Goal: Information Seeking & Learning: Learn about a topic

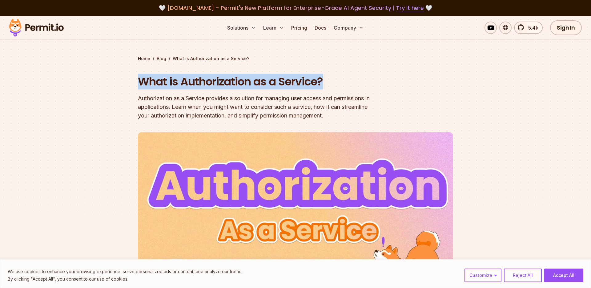
drag, startPoint x: 139, startPoint y: 80, endPoint x: 346, endPoint y: 79, distance: 206.7
click at [346, 79] on h1 "What is Authorization as a Service?" at bounding box center [256, 81] width 237 height 15
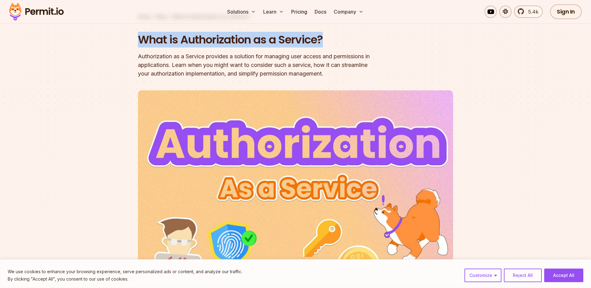
scroll to position [44, 0]
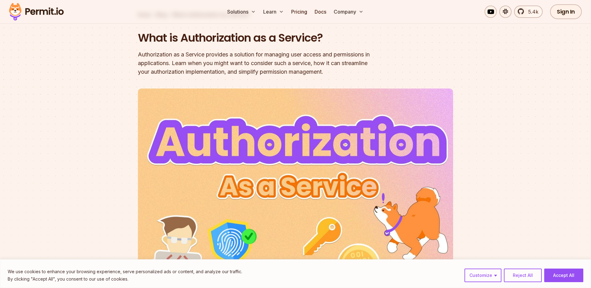
click at [221, 56] on div "Authorization as a Service provides a solution for managing user access and per…" at bounding box center [256, 63] width 237 height 26
click at [187, 63] on div "Authorization as a Service provides a solution for managing user access and per…" at bounding box center [256, 63] width 237 height 26
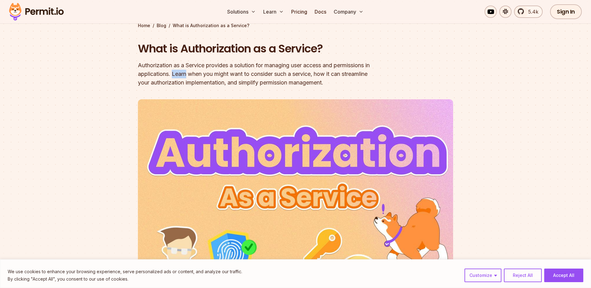
scroll to position [22, 0]
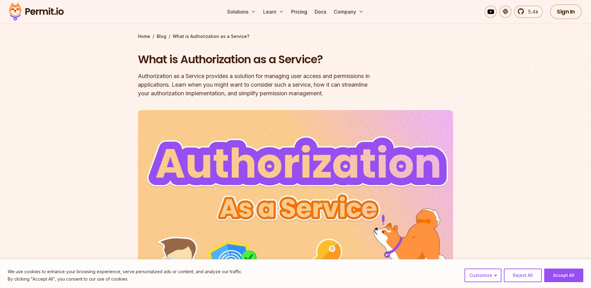
click at [192, 76] on div "Authorization as a Service provides a solution for managing user access and per…" at bounding box center [256, 85] width 237 height 26
click at [187, 86] on div "Authorization as a Service provides a solution for managing user access and per…" at bounding box center [256, 85] width 237 height 26
drag, startPoint x: 180, startPoint y: 85, endPoint x: 208, endPoint y: 84, distance: 28.6
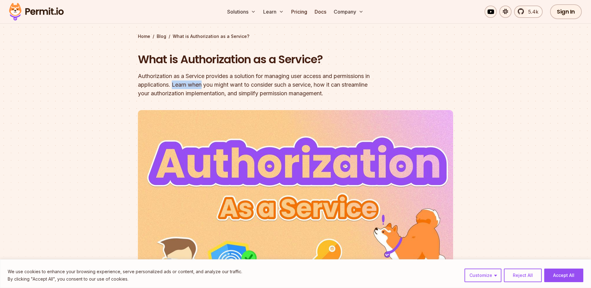
click at [208, 84] on div "Authorization as a Service provides a solution for managing user access and per…" at bounding box center [256, 85] width 237 height 26
click at [213, 85] on div "Authorization as a Service provides a solution for managing user access and per…" at bounding box center [256, 85] width 237 height 26
drag, startPoint x: 213, startPoint y: 85, endPoint x: 237, endPoint y: 86, distance: 24.1
click at [237, 86] on div "Authorization as a Service provides a solution for managing user access and per…" at bounding box center [256, 85] width 237 height 26
click at [236, 93] on div "Authorization as a Service provides a solution for managing user access and per…" at bounding box center [256, 85] width 237 height 26
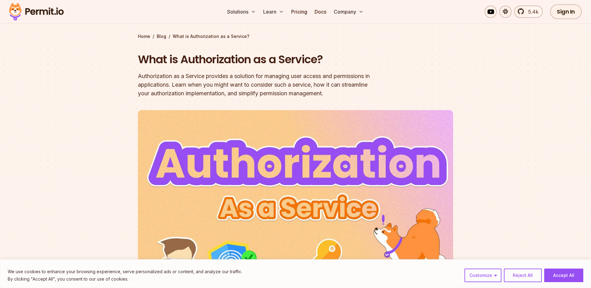
click at [248, 85] on div "Authorization as a Service provides a solution for managing user access and per…" at bounding box center [256, 85] width 237 height 26
click at [257, 83] on div "Authorization as a Service provides a solution for managing user access and per…" at bounding box center [256, 85] width 237 height 26
click at [268, 83] on div "Authorization as a Service provides a solution for managing user access and per…" at bounding box center [256, 85] width 237 height 26
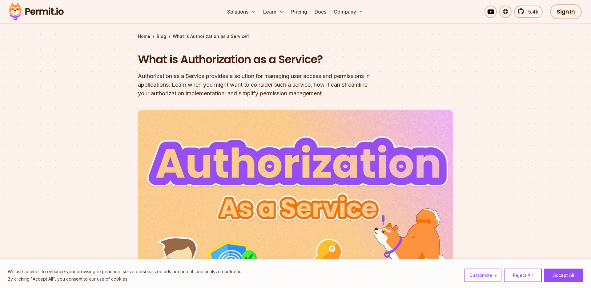
click at [219, 87] on div "Authorization as a Service provides a solution for managing user access and per…" at bounding box center [256, 85] width 237 height 26
click at [195, 86] on div "Authorization as a Service provides a solution for managing user access and per…" at bounding box center [256, 85] width 237 height 26
click at [204, 86] on div "Authorization as a Service provides a solution for managing user access and per…" at bounding box center [256, 85] width 237 height 26
click at [370, 74] on div "Authorization as a Service provides a solution for managing user access and per…" at bounding box center [256, 85] width 237 height 26
click at [373, 76] on div "Authorization as a Service provides a solution for managing user access and per…" at bounding box center [256, 85] width 237 height 26
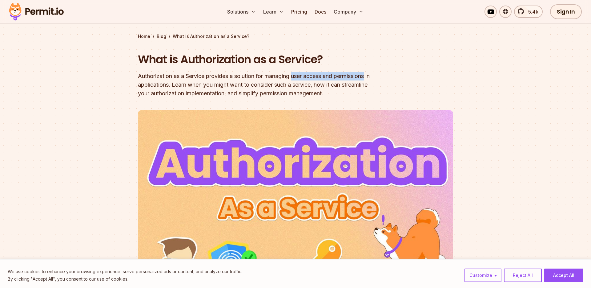
drag, startPoint x: 373, startPoint y: 76, endPoint x: 295, endPoint y: 75, distance: 77.6
click at [295, 75] on div "Authorization as a Service provides a solution for managing user access and per…" at bounding box center [256, 85] width 237 height 26
click at [334, 77] on div "Authorization as a Service provides a solution for managing user access and per…" at bounding box center [256, 85] width 237 height 26
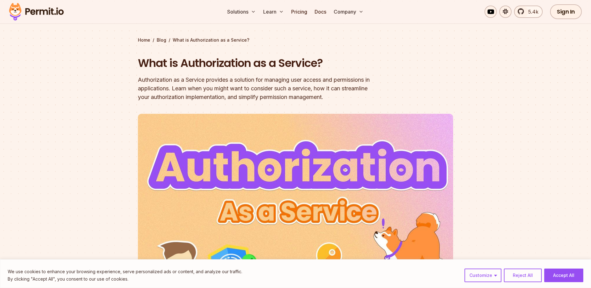
scroll to position [18, 0]
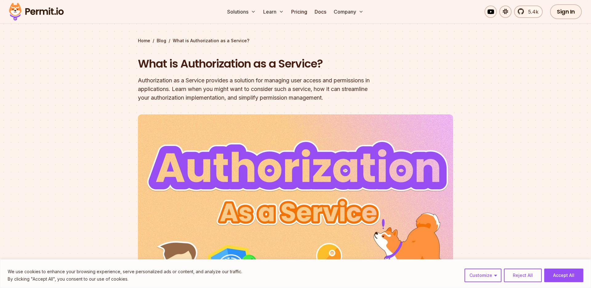
click at [370, 96] on div "Authorization as a Service provides a solution for managing user access and per…" at bounding box center [256, 89] width 237 height 26
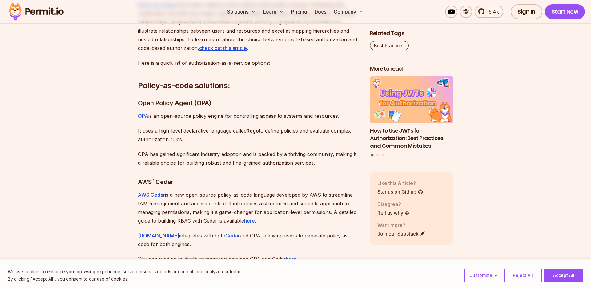
scroll to position [2150, 0]
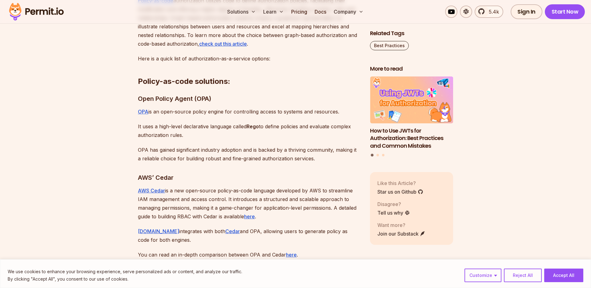
click at [185, 94] on h3 "Open Policy Agent (OPA)" at bounding box center [249, 99] width 222 height 10
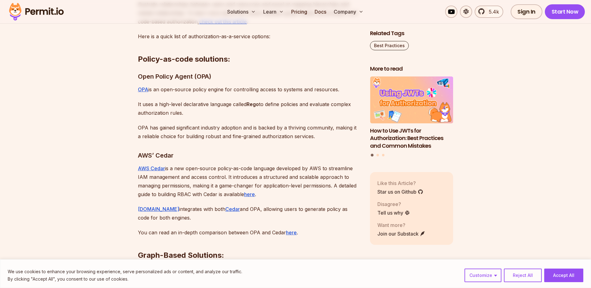
click at [330, 85] on p "OPA is an open-source policy engine for controlling access to systems and resou…" at bounding box center [249, 89] width 222 height 9
click at [329, 85] on p "OPA is an open-source policy engine for controlling access to systems and resou…" at bounding box center [249, 89] width 222 height 9
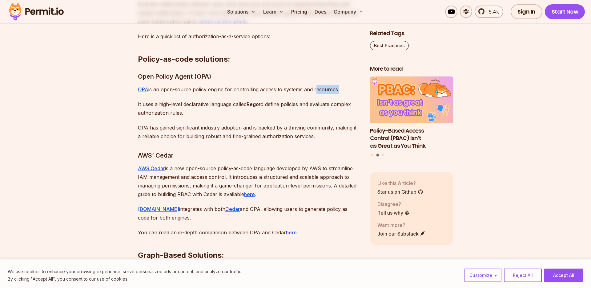
click at [329, 85] on p "OPA is an open-source policy engine for controlling access to systems and resou…" at bounding box center [249, 89] width 222 height 9
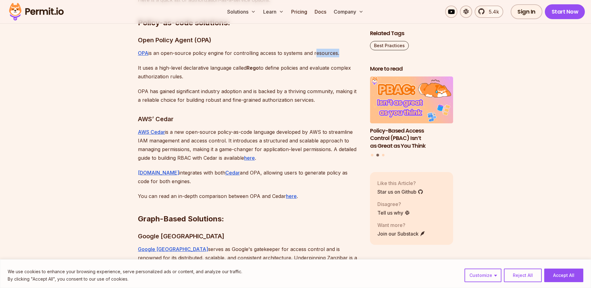
scroll to position [2214, 0]
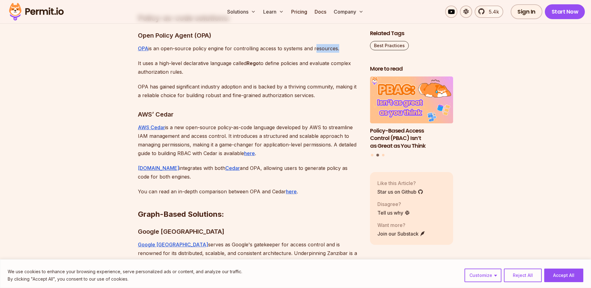
click at [326, 44] on p "OPA is an open-source policy engine for controlling access to systems and resou…" at bounding box center [249, 48] width 222 height 9
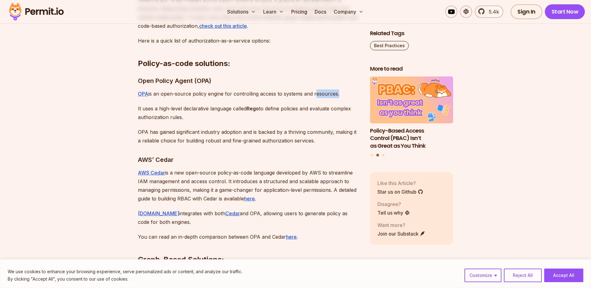
scroll to position [2164, 0]
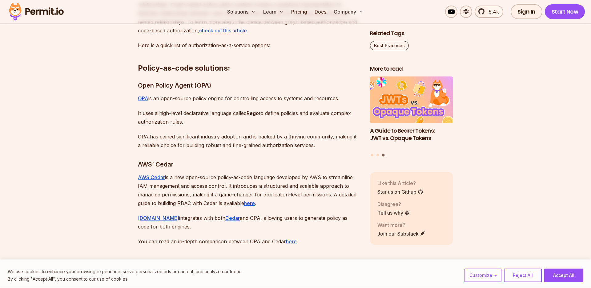
click at [211, 59] on h2 "Policy-as-code solutions:" at bounding box center [249, 55] width 222 height 34
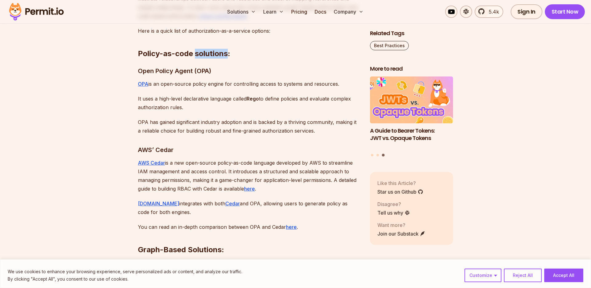
scroll to position [2186, 0]
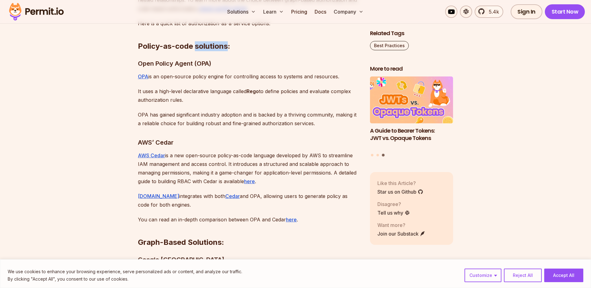
click at [207, 39] on h2 "Policy-as-code solutions:" at bounding box center [249, 34] width 222 height 34
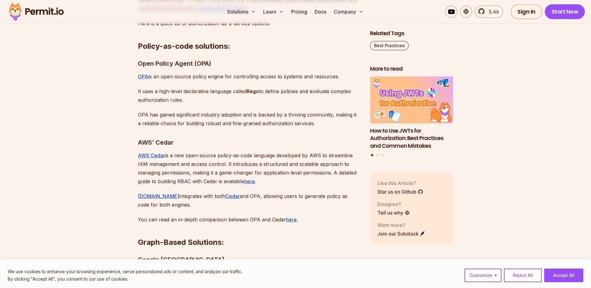
click at [169, 59] on h3 "Open Policy Agent (OPA)" at bounding box center [249, 64] width 222 height 10
click at [178, 59] on h3 "Open Policy Agent (OPA)" at bounding box center [249, 64] width 222 height 10
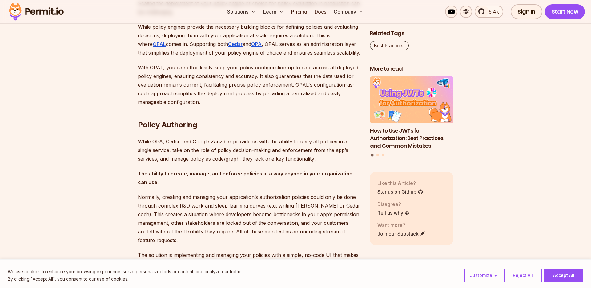
scroll to position [2612, 0]
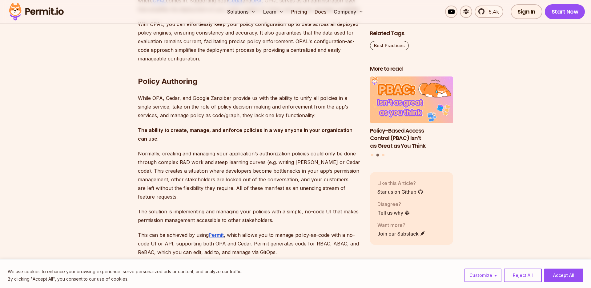
click at [221, 119] on p "While OPA, Cedar, and Google Zanzibar provide us with the ability to unify all …" at bounding box center [249, 107] width 222 height 26
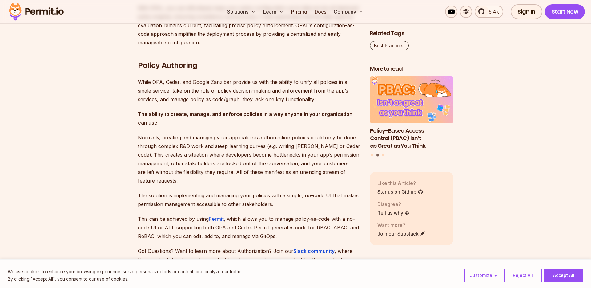
scroll to position [2629, 0]
click at [254, 122] on strong "The ability to create, manage, and enforce policies in a way anyone in your org…" at bounding box center [245, 117] width 215 height 15
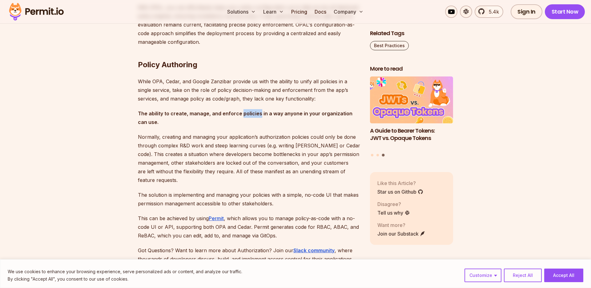
scroll to position [2653, 0]
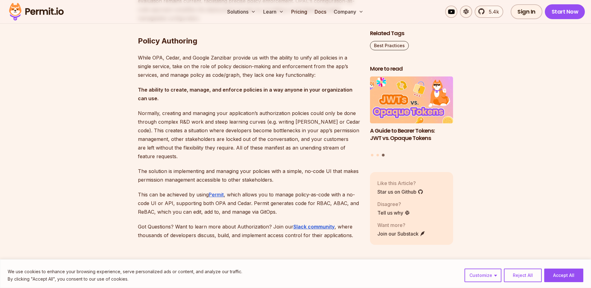
click at [208, 123] on p "Normally, creating and managing your application’s authorization policies could…" at bounding box center [249, 135] width 222 height 52
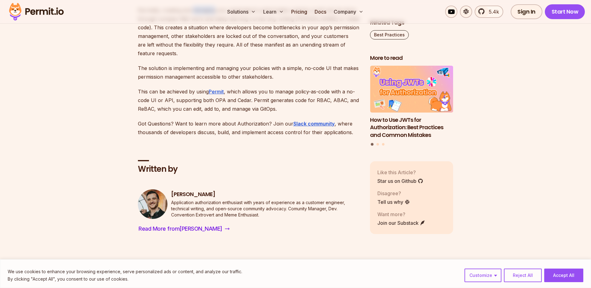
scroll to position [2764, 0]
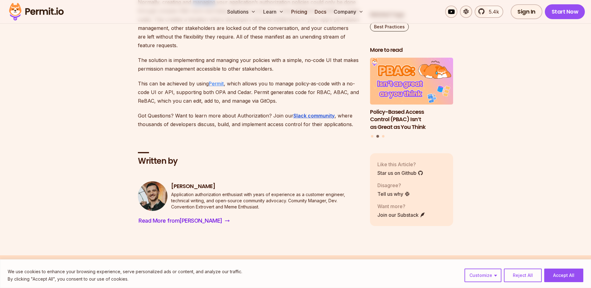
click at [216, 87] on link "Permit" at bounding box center [216, 83] width 15 height 6
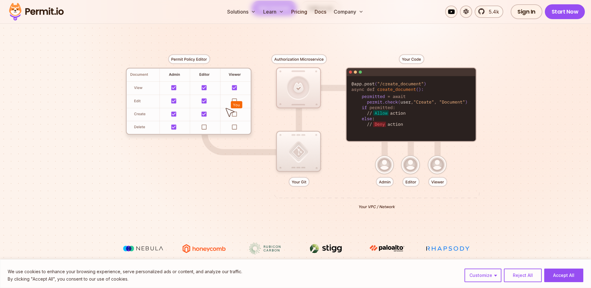
scroll to position [142, 0]
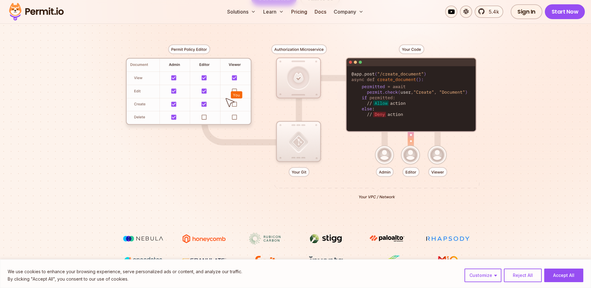
click at [412, 154] on div at bounding box center [295, 119] width 431 height 227
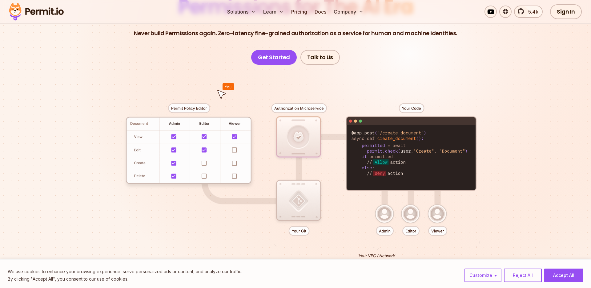
scroll to position [92, 0]
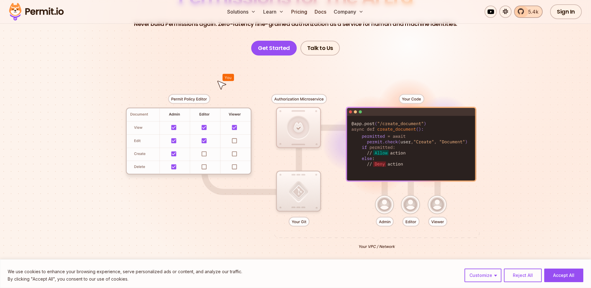
click at [527, 9] on span "5.4k" at bounding box center [532, 11] width 14 height 7
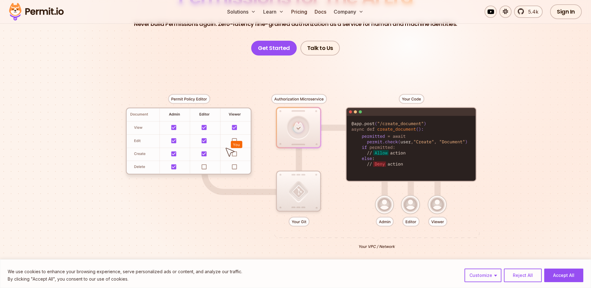
click at [235, 139] on div at bounding box center [295, 168] width 431 height 227
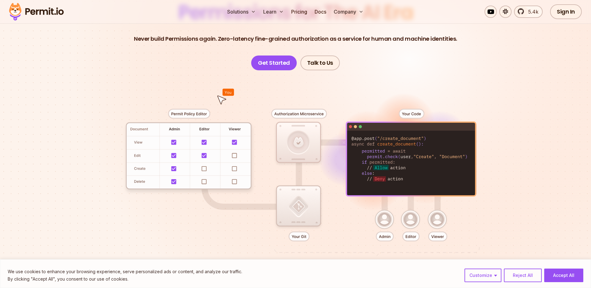
scroll to position [83, 0]
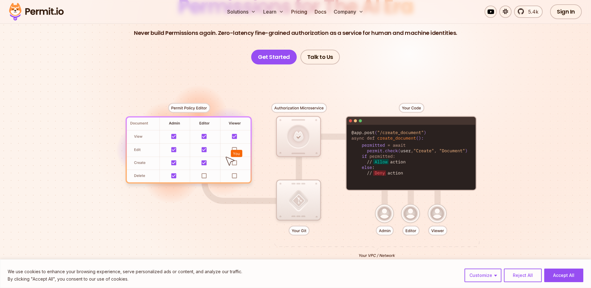
click at [453, 151] on div at bounding box center [295, 177] width 431 height 227
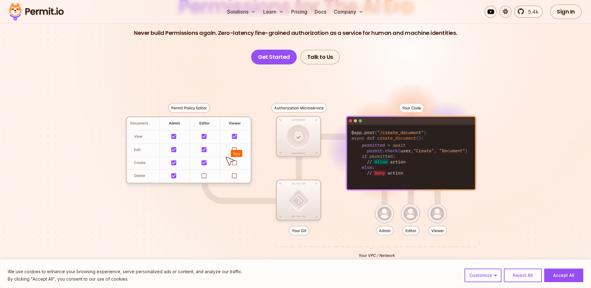
click at [403, 150] on div at bounding box center [295, 177] width 431 height 227
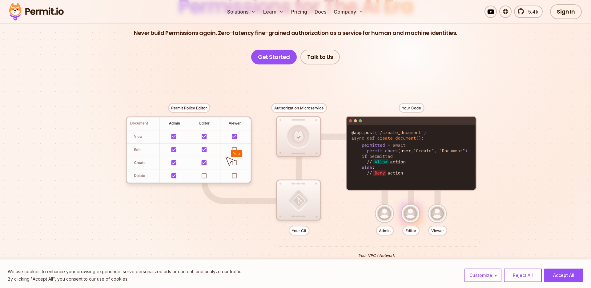
click at [425, 152] on div at bounding box center [295, 177] width 431 height 227
click at [454, 151] on div at bounding box center [295, 177] width 431 height 227
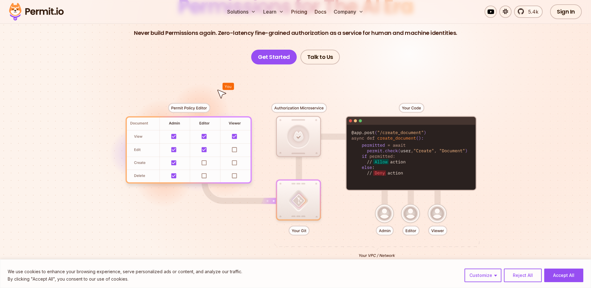
click at [454, 151] on div at bounding box center [295, 177] width 431 height 227
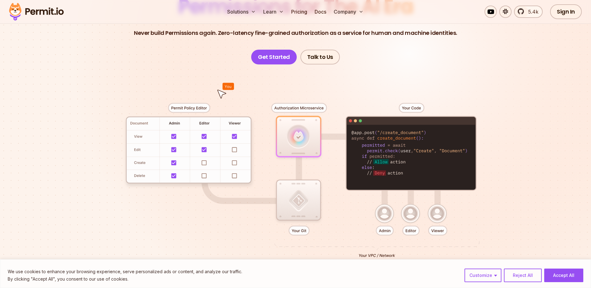
click at [517, 151] on section "Permissions for The AI Era Never build Permissions again. Zero-latency fine-gra…" at bounding box center [295, 136] width 591 height 407
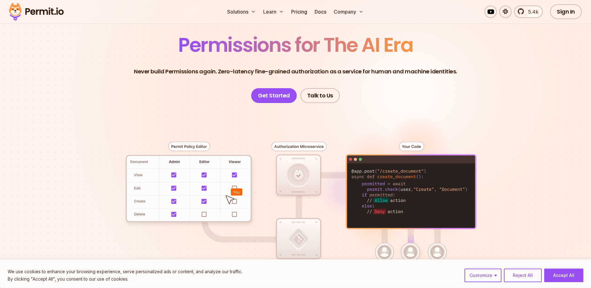
scroll to position [43, 0]
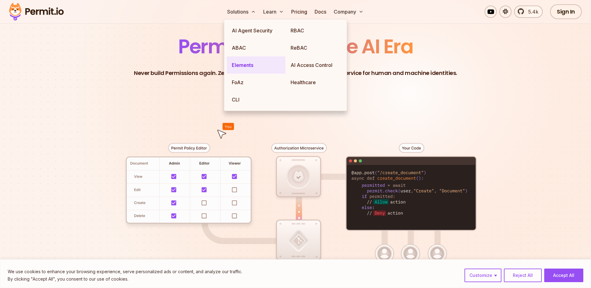
click at [247, 61] on link "Elements" at bounding box center [256, 64] width 59 height 17
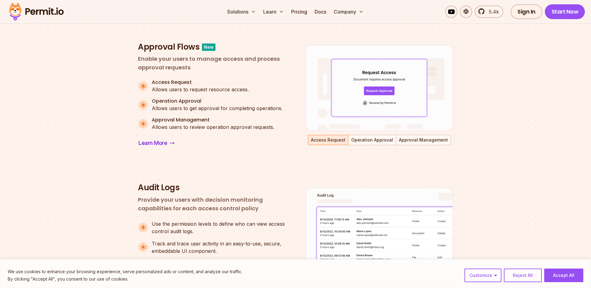
scroll to position [335, 0]
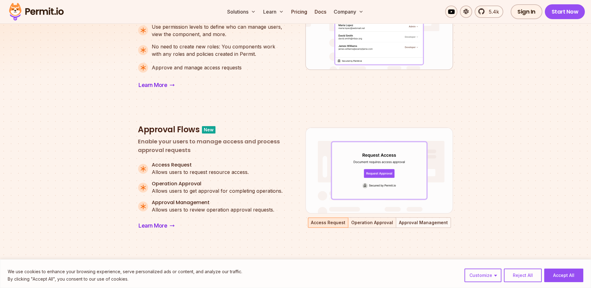
click at [373, 223] on button "Operation Approval" at bounding box center [372, 222] width 47 height 9
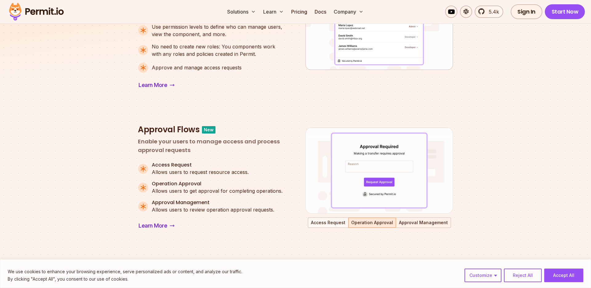
click at [417, 219] on button "Approval Management" at bounding box center [424, 222] width 54 height 9
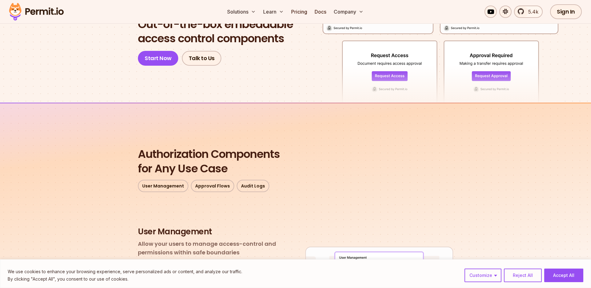
scroll to position [0, 0]
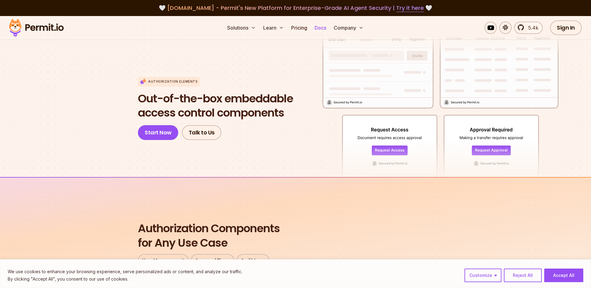
click at [323, 27] on link "Docs" at bounding box center [320, 28] width 17 height 12
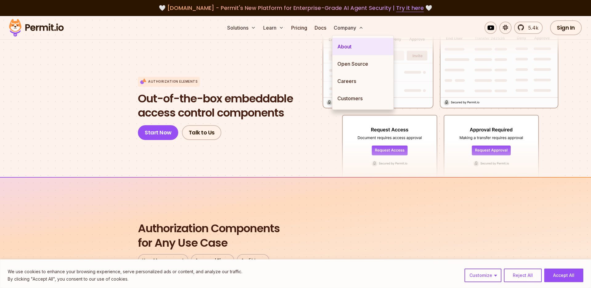
click at [350, 47] on link "About" at bounding box center [363, 46] width 61 height 17
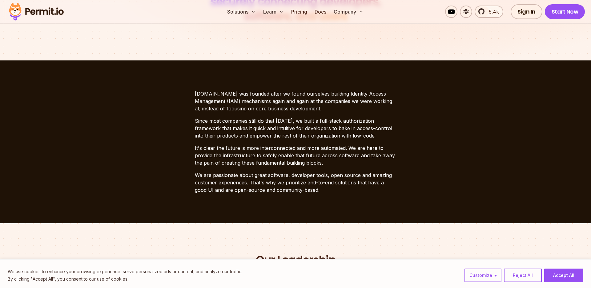
scroll to position [330, 0]
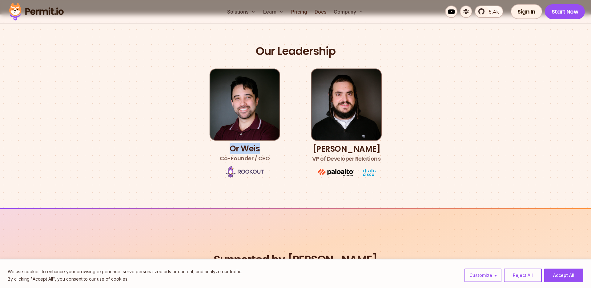
drag, startPoint x: 231, startPoint y: 150, endPoint x: 271, endPoint y: 151, distance: 40.0
click at [271, 151] on li "Or [PERSON_NAME] Co-Founder / CEO" at bounding box center [244, 123] width 71 height 110
copy h3 "Or Weis"
click at [302, 12] on link "Pricing" at bounding box center [299, 12] width 21 height 12
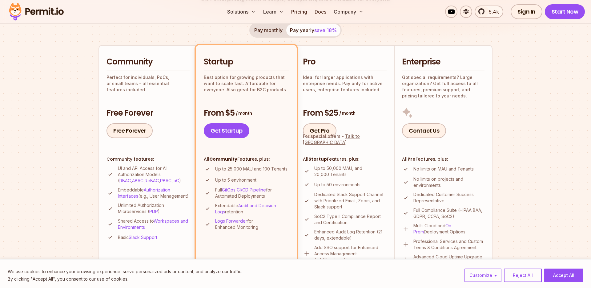
scroll to position [103, 0]
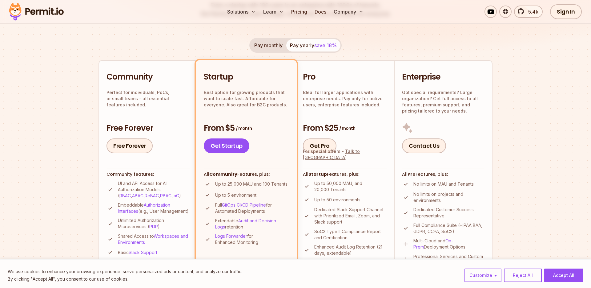
click at [234, 184] on p "Up to 25,000 MAU and 100 Tenants" at bounding box center [251, 184] width 72 height 6
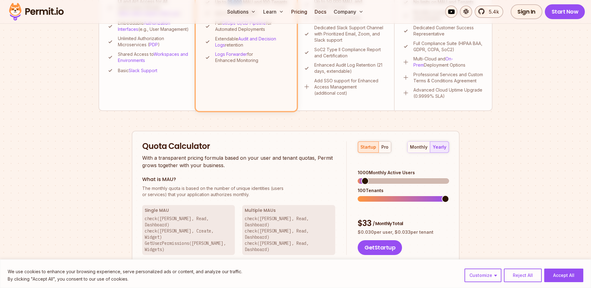
scroll to position [304, 0]
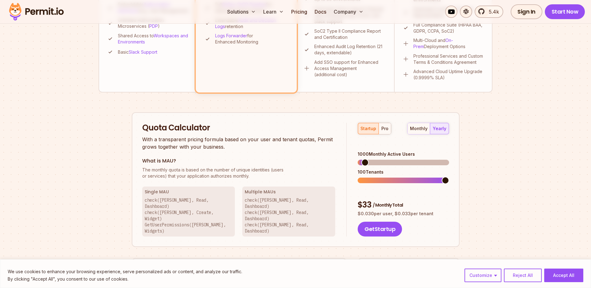
click at [263, 170] on span "The monthly quota is based on the number of unique identities (users" at bounding box center [238, 170] width 193 height 6
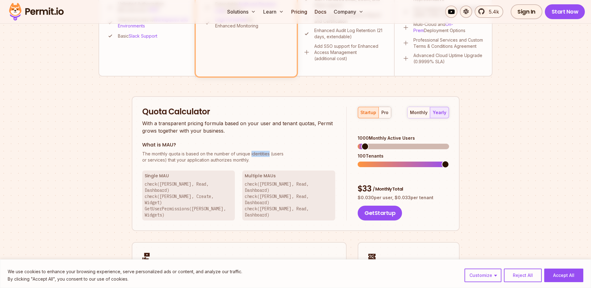
scroll to position [322, 0]
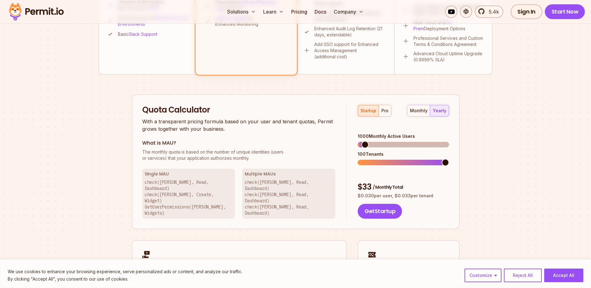
click at [267, 195] on p "check([PERSON_NAME], Read, Dashboard) check([PERSON_NAME], Read, Dashboard) che…" at bounding box center [289, 197] width 88 height 37
click at [266, 183] on p "check([PERSON_NAME], Read, Dashboard) check([PERSON_NAME], Read, Dashboard) che…" at bounding box center [289, 197] width 88 height 37
click at [266, 190] on p "check([PERSON_NAME], Read, Dashboard) check([PERSON_NAME], Read, Dashboard) che…" at bounding box center [289, 197] width 88 height 37
click at [266, 195] on p "check([PERSON_NAME], Read, Dashboard) check([PERSON_NAME], Read, Dashboard) che…" at bounding box center [289, 197] width 88 height 37
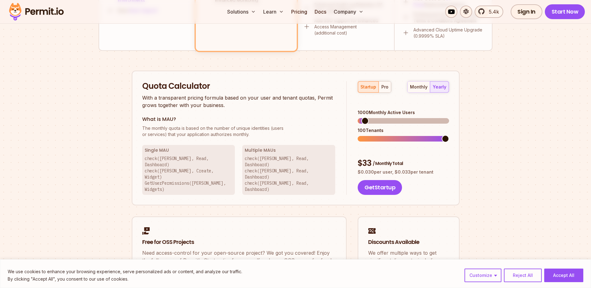
scroll to position [350, 0]
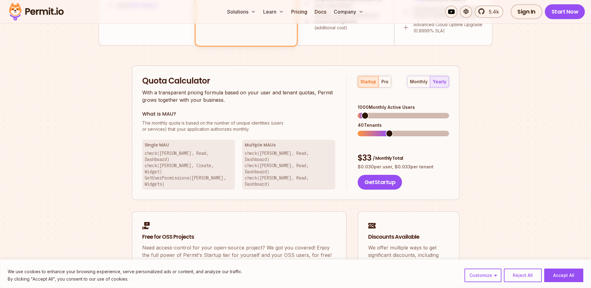
click at [387, 131] on span at bounding box center [373, 134] width 30 height 6
click at [440, 130] on span at bounding box center [435, 133] width 7 height 7
click at [460, 123] on div "Permit Pricing From Free to Predictable Scaling From a startup with 100 users t…" at bounding box center [296, 14] width 394 height 579
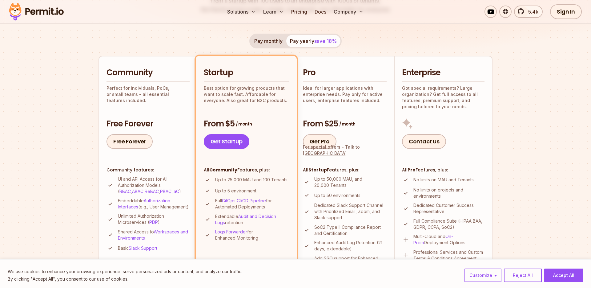
scroll to position [112, 0]
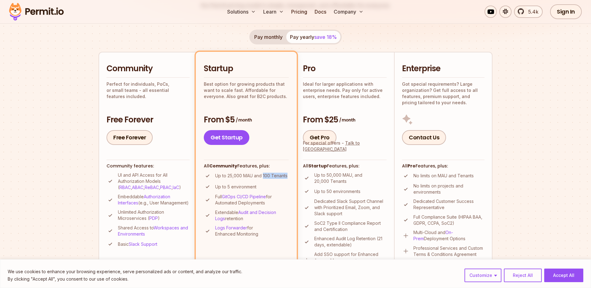
drag, startPoint x: 263, startPoint y: 176, endPoint x: 287, endPoint y: 177, distance: 23.7
click at [287, 177] on p "Up to 25,000 MAU and 100 Tenants" at bounding box center [251, 175] width 72 height 6
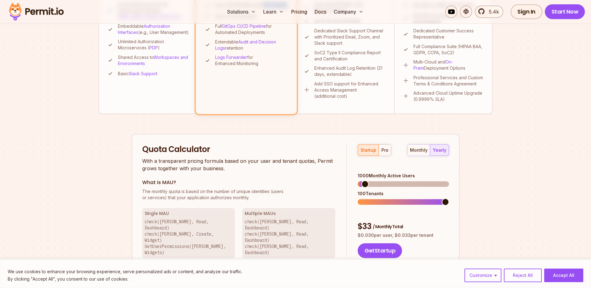
scroll to position [298, 0]
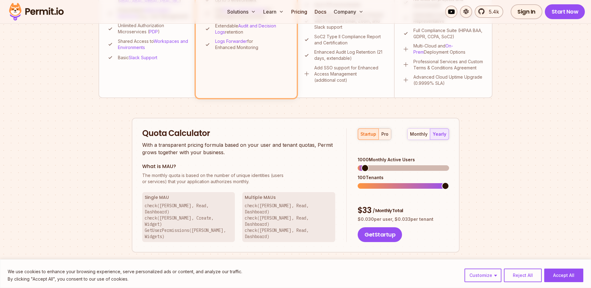
click at [385, 134] on div "pro" at bounding box center [385, 134] width 7 height 6
click at [409, 182] on span at bounding box center [408, 185] width 7 height 7
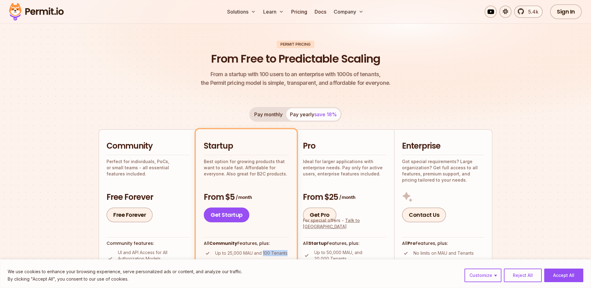
scroll to position [33, 0]
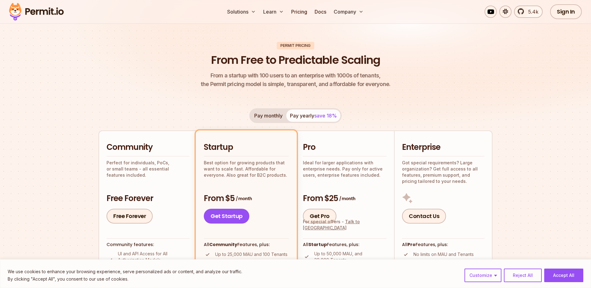
click at [368, 74] on span "From a startup with 100 users to an enterprise with 1000s of tenants," at bounding box center [296, 75] width 190 height 9
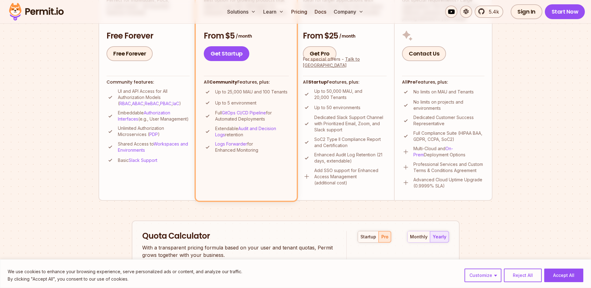
scroll to position [184, 0]
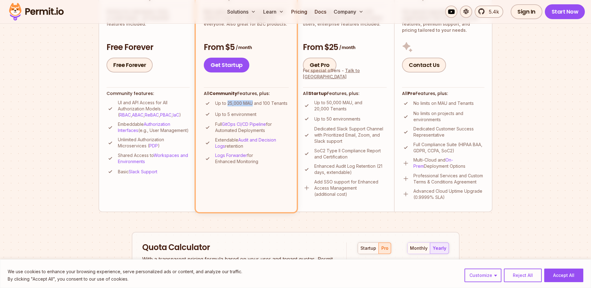
drag, startPoint x: 228, startPoint y: 103, endPoint x: 253, endPoint y: 102, distance: 25.3
click at [253, 102] on p "Up to 25,000 MAU and 100 Tenants" at bounding box center [251, 103] width 72 height 6
drag, startPoint x: 263, startPoint y: 104, endPoint x: 281, endPoint y: 103, distance: 17.9
click at [281, 103] on p "Up to 25,000 MAU and 100 Tenants" at bounding box center [251, 103] width 72 height 6
drag, startPoint x: 228, startPoint y: 103, endPoint x: 253, endPoint y: 103, distance: 25.3
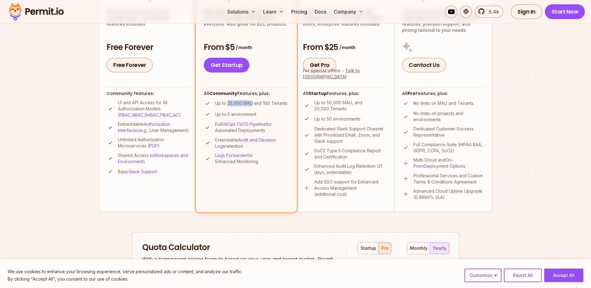
click at [253, 103] on p "Up to 25,000 MAU and 100 Tenants" at bounding box center [251, 103] width 72 height 6
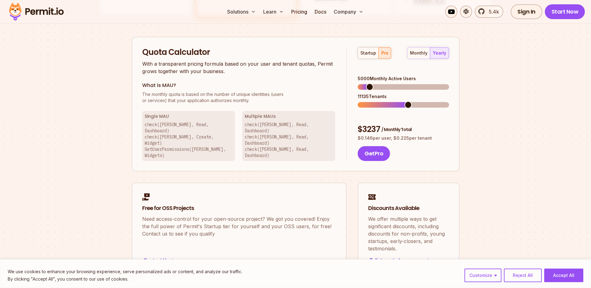
scroll to position [387, 0]
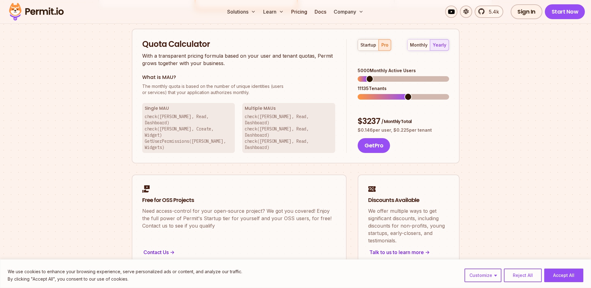
click at [168, 110] on h3 "Single MAU" at bounding box center [189, 108] width 88 height 6
drag, startPoint x: 170, startPoint y: 108, endPoint x: 143, endPoint y: 110, distance: 26.8
click at [143, 110] on div "Single MAU check([PERSON_NAME], Read, Dashboard) check([PERSON_NAME], Create, W…" at bounding box center [188, 128] width 93 height 50
click at [254, 108] on h3 "Multiple MAUs" at bounding box center [289, 108] width 88 height 6
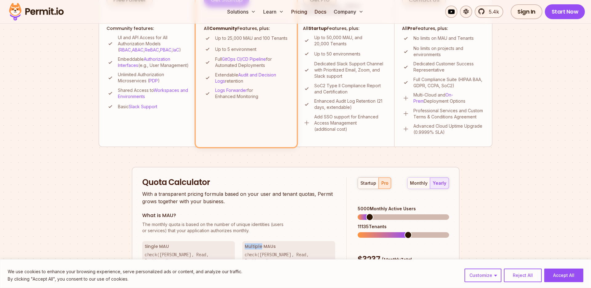
scroll to position [193, 0]
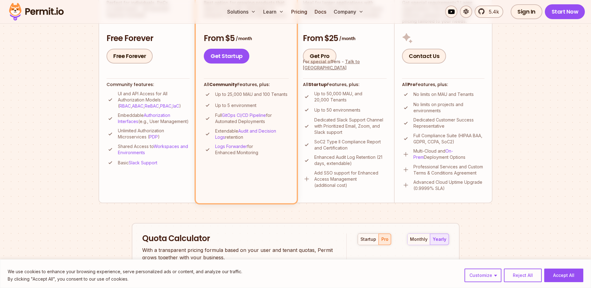
click at [128, 140] on p "Unlimited Authorization Microservices ( PDP )" at bounding box center [154, 134] width 72 height 12
click at [131, 138] on p "Unlimited Authorization Microservices ( PDP )" at bounding box center [154, 134] width 72 height 12
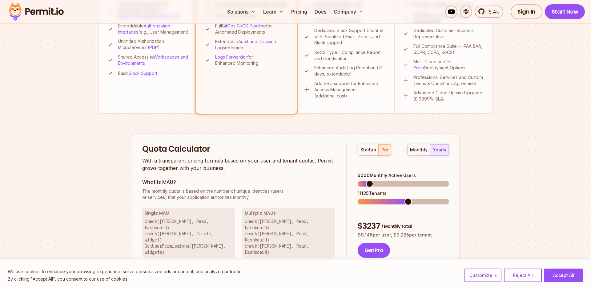
scroll to position [286, 0]
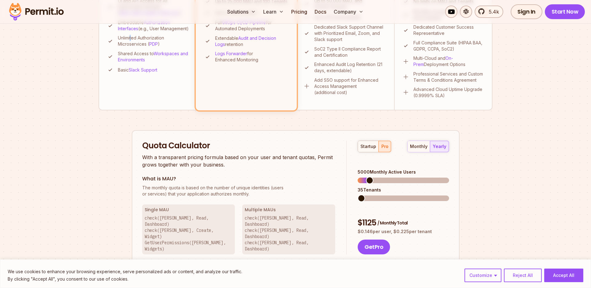
click at [358, 194] on span at bounding box center [361, 197] width 7 height 7
click at [342, 172] on div "Quota Calculator With a transparent pricing formula based on your user and tena…" at bounding box center [296, 197] width 328 height 135
click at [368, 146] on div "startup" at bounding box center [369, 146] width 16 height 6
click at [372, 176] on span at bounding box center [374, 179] width 7 height 7
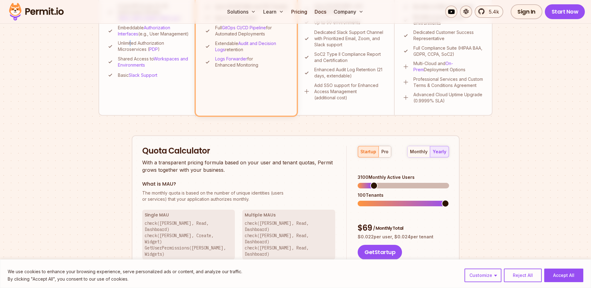
scroll to position [369, 0]
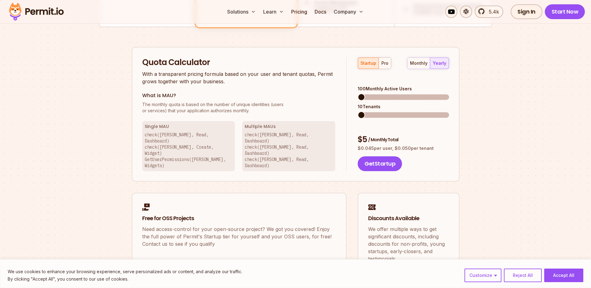
click at [341, 86] on div "Quota Calculator With a transparent pricing formula based on your user and tena…" at bounding box center [296, 114] width 328 height 135
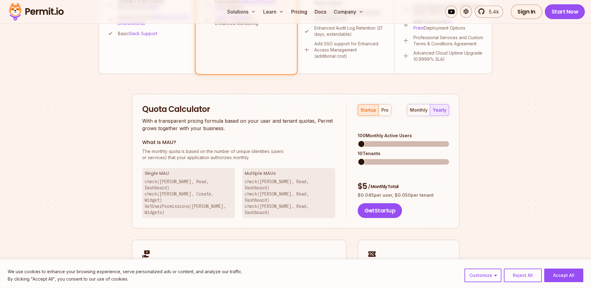
scroll to position [287, 0]
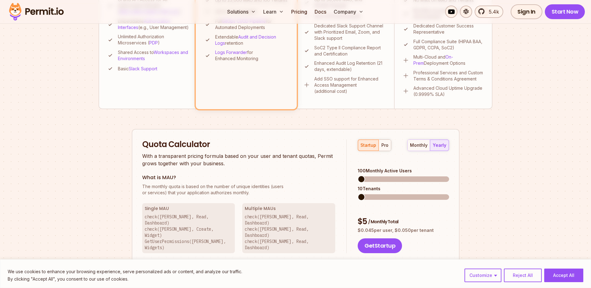
click at [395, 218] on span "/ Monthly Total" at bounding box center [383, 221] width 30 height 6
click at [393, 218] on span "/ Monthly Total" at bounding box center [383, 221] width 30 height 6
click at [366, 216] on div "$ 5 / Monthly Total" at bounding box center [403, 221] width 91 height 11
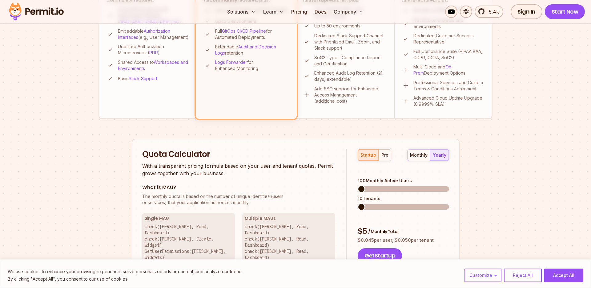
scroll to position [274, 0]
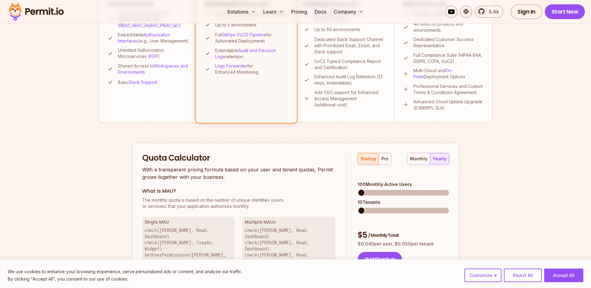
click at [302, 232] on p "check([PERSON_NAME], Read, Dashboard) check([PERSON_NAME], Read, Dashboard) che…" at bounding box center [289, 245] width 88 height 37
click at [283, 229] on p "check([PERSON_NAME], Read, Dashboard) check([PERSON_NAME], Read, Dashboard) che…" at bounding box center [289, 245] width 88 height 37
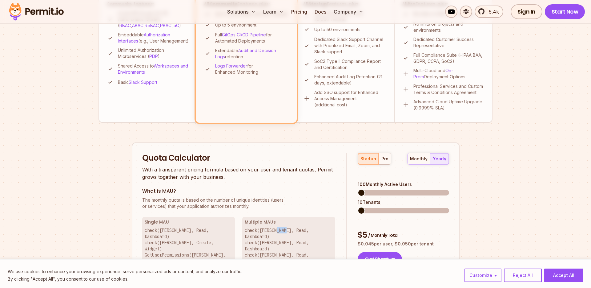
click at [283, 229] on p "check([PERSON_NAME], Read, Dashboard) check([PERSON_NAME], Read, Dashboard) che…" at bounding box center [289, 245] width 88 height 37
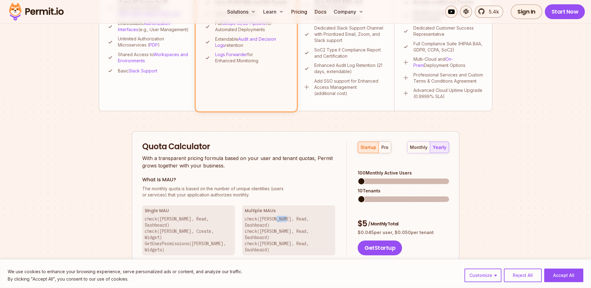
scroll to position [303, 0]
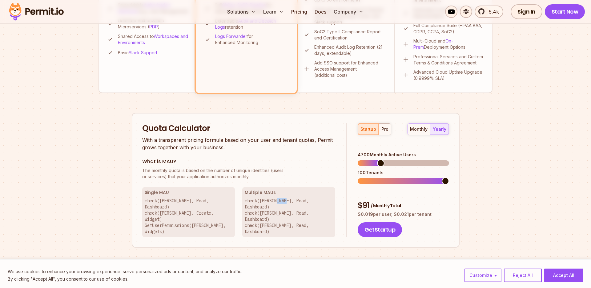
click at [380, 159] on span at bounding box center [380, 162] width 7 height 7
click at [437, 159] on span at bounding box center [440, 162] width 7 height 7
click at [459, 151] on div "Quota Calculator With a transparent pricing formula based on your user and tena…" at bounding box center [296, 180] width 328 height 135
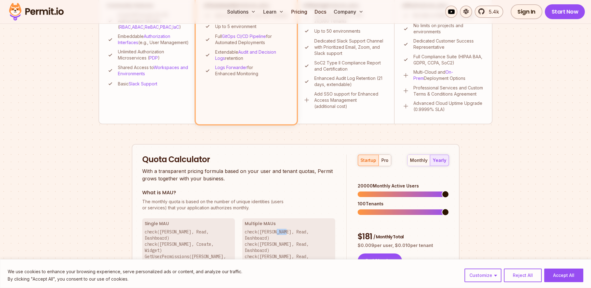
scroll to position [247, 0]
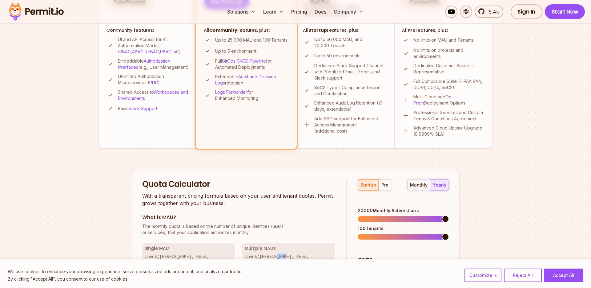
drag, startPoint x: 385, startPoint y: 217, endPoint x: 357, endPoint y: 215, distance: 28.7
click at [357, 215] on div "startup pro monthly yearly 20000 Monthly Active Users 100 Tenants $ 181 / Month…" at bounding box center [398, 236] width 102 height 114
click at [355, 225] on div "startup pro monthly yearly 20000 Monthly Active Users 100 Tenants $ 181 / Month…" at bounding box center [398, 236] width 102 height 114
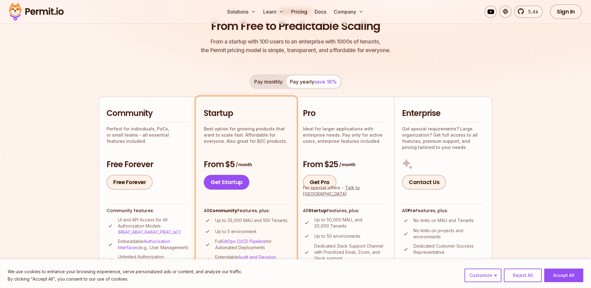
scroll to position [91, 0]
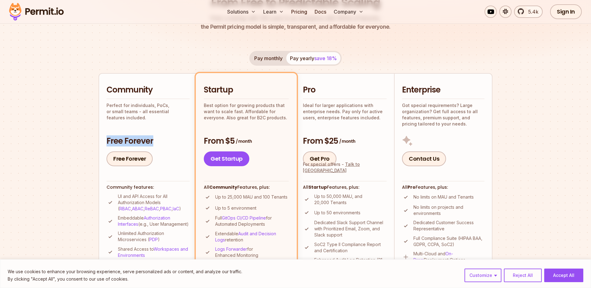
drag, startPoint x: 107, startPoint y: 139, endPoint x: 162, endPoint y: 142, distance: 54.9
click at [162, 142] on h3 "Free Forever" at bounding box center [148, 141] width 83 height 10
drag, startPoint x: 205, startPoint y: 140, endPoint x: 254, endPoint y: 141, distance: 48.7
click at [255, 141] on h3 "From $5 / month" at bounding box center [246, 141] width 85 height 10
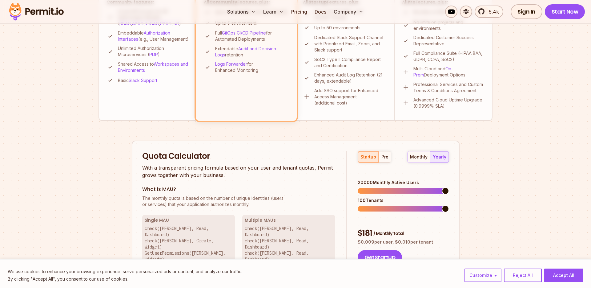
scroll to position [296, 0]
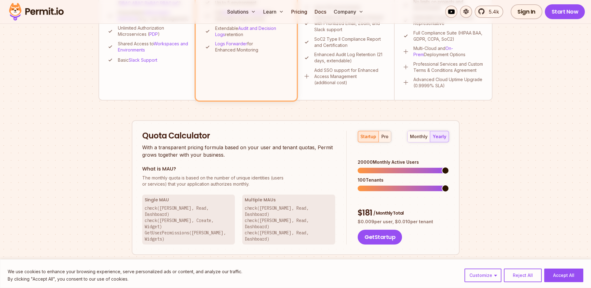
click at [383, 136] on div "pro" at bounding box center [385, 136] width 7 height 6
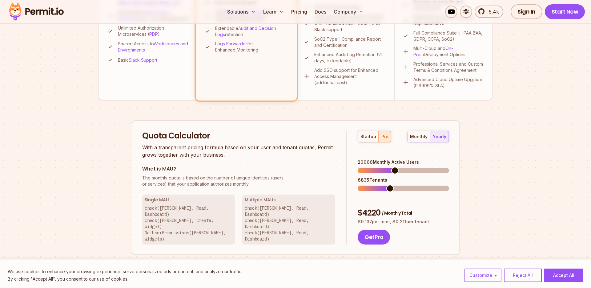
click at [387, 184] on span at bounding box center [390, 187] width 7 height 7
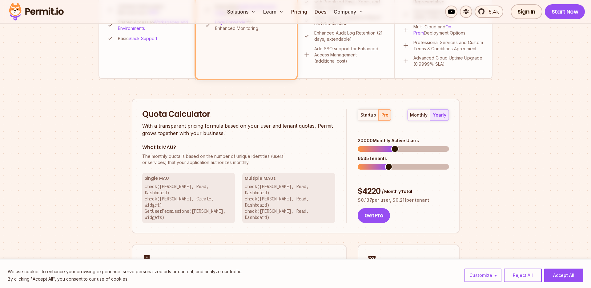
scroll to position [321, 0]
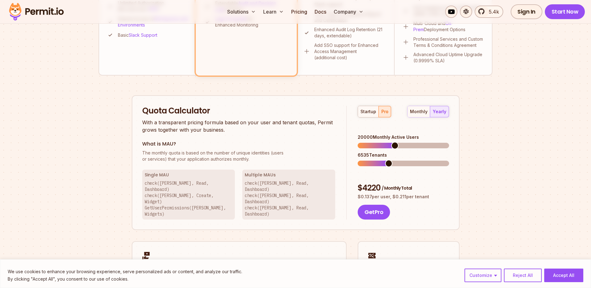
click at [375, 152] on div "6535 Tenants" at bounding box center [403, 155] width 91 height 6
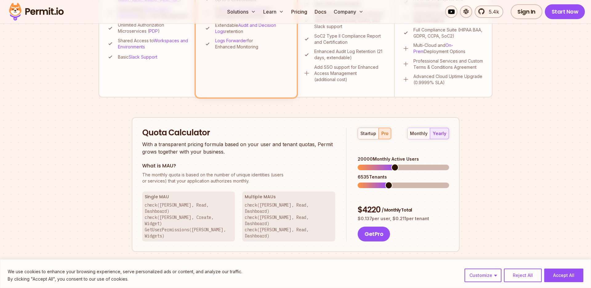
scroll to position [306, 0]
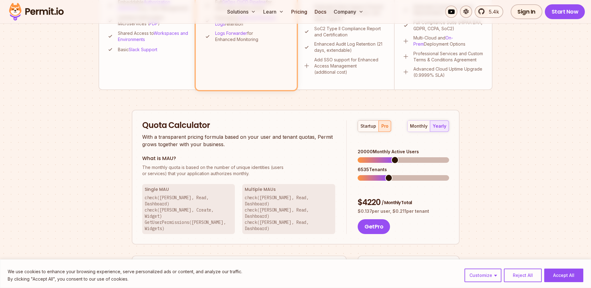
click at [246, 192] on div "Multiple [PERSON_NAME] check([PERSON_NAME], Read, Dashboard) check([PERSON_NAME…" at bounding box center [288, 209] width 93 height 50
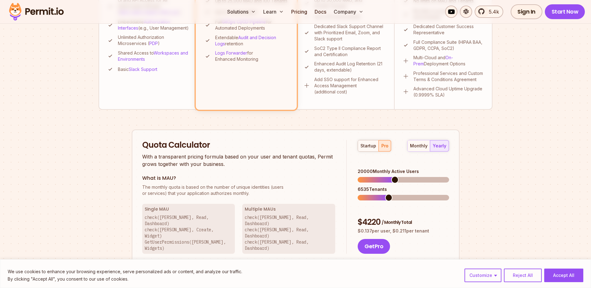
scroll to position [293, 0]
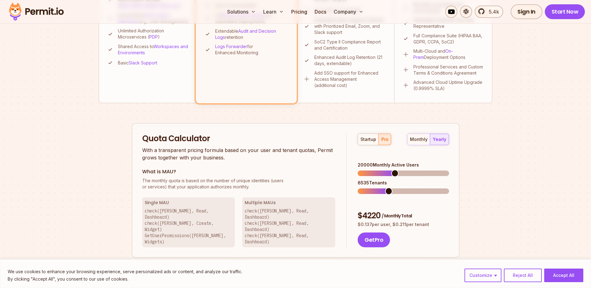
click at [378, 180] on div "6535 Tenants" at bounding box center [403, 183] width 91 height 6
click at [350, 188] on div "startup pro monthly yearly 20000 Monthly Active Users 35 Tenants $ 4220 / Month…" at bounding box center [398, 190] width 102 height 114
click at [353, 178] on div "startup pro monthly yearly 20000 Monthly Active Users 635 Tenants $ 4220 / Mont…" at bounding box center [398, 190] width 102 height 114
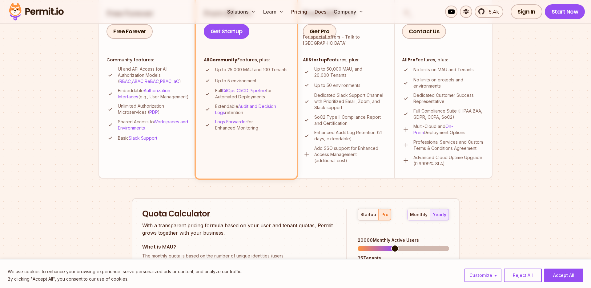
scroll to position [333, 0]
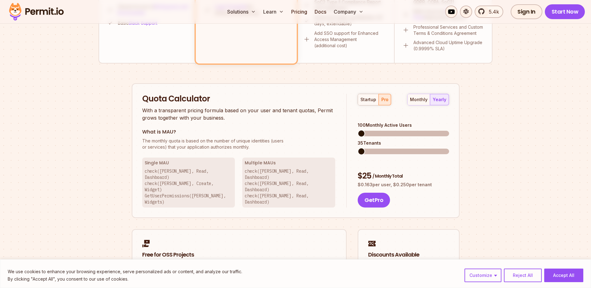
click at [358, 130] on span at bounding box center [361, 133] width 7 height 7
click at [355, 142] on div "startup pro monthly yearly 100 Monthly Active Users 35 Tenants $ 25 / Monthly T…" at bounding box center [398, 151] width 102 height 114
click at [369, 130] on span at bounding box center [372, 133] width 7 height 7
click at [358, 148] on span at bounding box center [361, 151] width 7 height 7
click at [378, 130] on span at bounding box center [380, 133] width 7 height 7
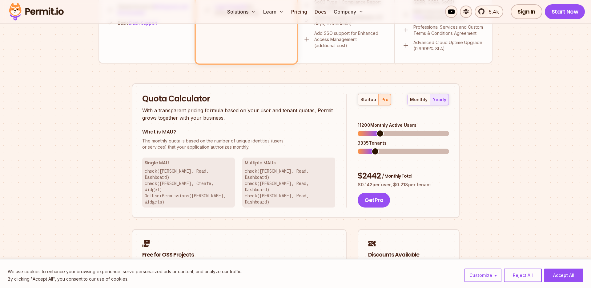
click at [373, 148] on span at bounding box center [375, 151] width 7 height 7
drag, startPoint x: 416, startPoint y: 116, endPoint x: 359, endPoint y: 118, distance: 57.9
click at [359, 122] on div "11200 Monthly Active Users" at bounding box center [403, 125] width 91 height 6
click at [358, 116] on div "startup pro monthly yearly 11200 Monthly Active Users 3335 Tenants $ 2442 / Mon…" at bounding box center [398, 151] width 102 height 114
click at [383, 130] on span at bounding box center [384, 133] width 7 height 7
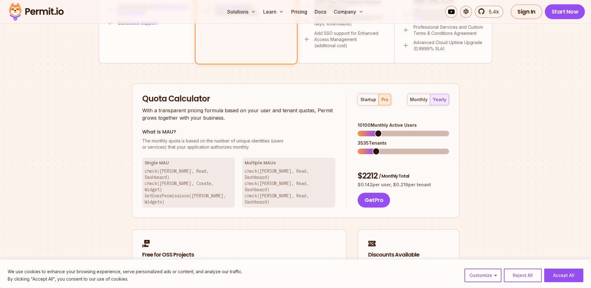
click at [376, 130] on span at bounding box center [378, 133] width 7 height 7
click at [368, 170] on div "$ 2212 / Monthly Total" at bounding box center [403, 175] width 91 height 11
